Goal: Transaction & Acquisition: Purchase product/service

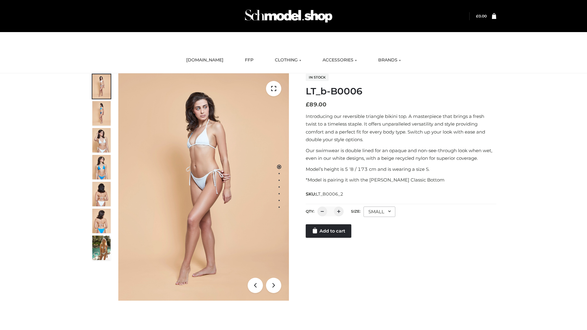
click at [329, 238] on link "Add to cart" at bounding box center [329, 230] width 46 height 13
